Goal: Browse casually

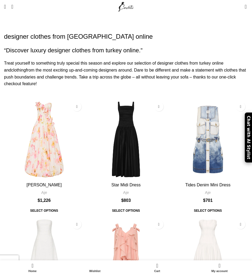
click at [174, 182] on h3 "Tides Denim Mini Dress" at bounding box center [208, 185] width 80 height 6
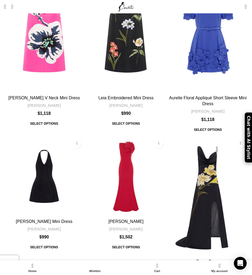
scroll to position [913, 0]
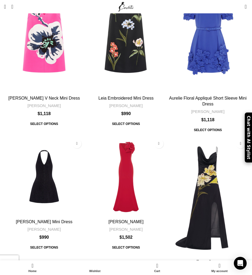
click at [54, 136] on img "Jessie Halterneck Mini Dress" at bounding box center [44, 176] width 80 height 80
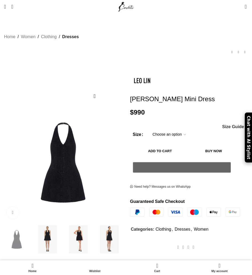
click at [108, 236] on img at bounding box center [109, 239] width 28 height 28
click at [80, 234] on img at bounding box center [78, 239] width 28 height 28
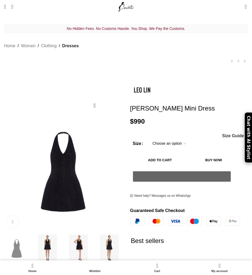
click at [77, 239] on img at bounding box center [78, 248] width 28 height 28
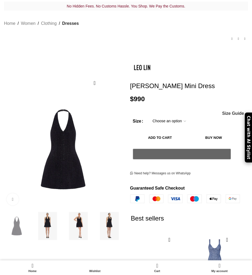
scroll to position [23, 0]
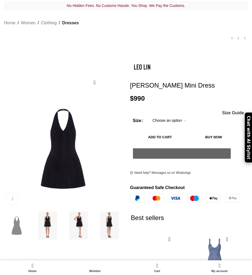
click at [100, 222] on img at bounding box center [109, 225] width 28 height 28
click at [80, 223] on img at bounding box center [78, 225] width 28 height 28
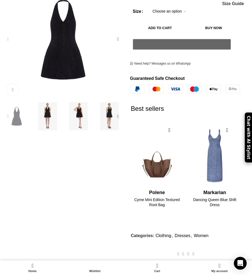
scroll to position [132, 0]
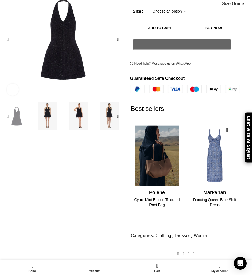
click at [161, 155] on img "1 / 2" at bounding box center [157, 156] width 54 height 66
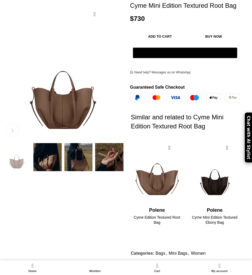
scroll to position [92, 0]
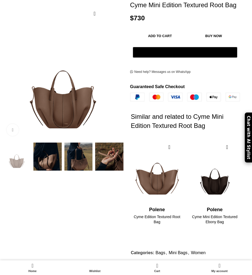
click at [85, 153] on img at bounding box center [78, 156] width 28 height 28
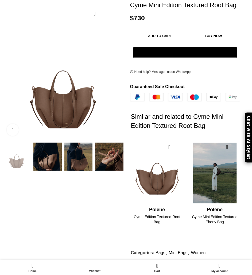
click at [211, 183] on img "2 / 2" at bounding box center [215, 173] width 54 height 66
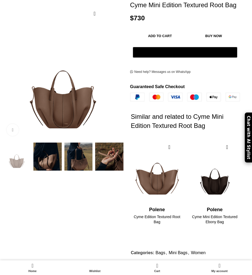
scroll to position [0, 75]
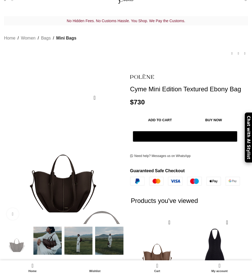
scroll to position [0, 150]
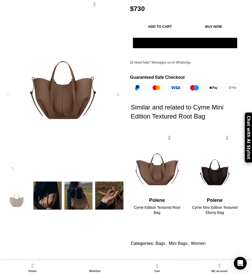
scroll to position [92, 0]
